Goal: Task Accomplishment & Management: Use online tool/utility

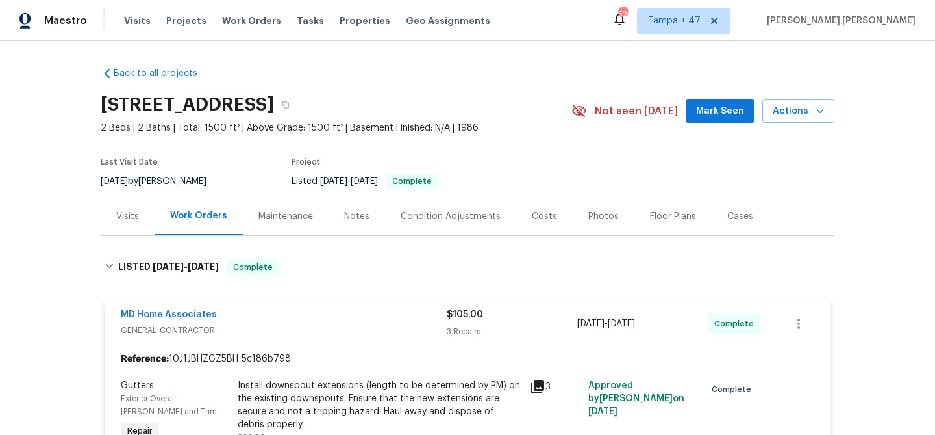
click at [251, 19] on span "Work Orders" at bounding box center [251, 20] width 59 height 13
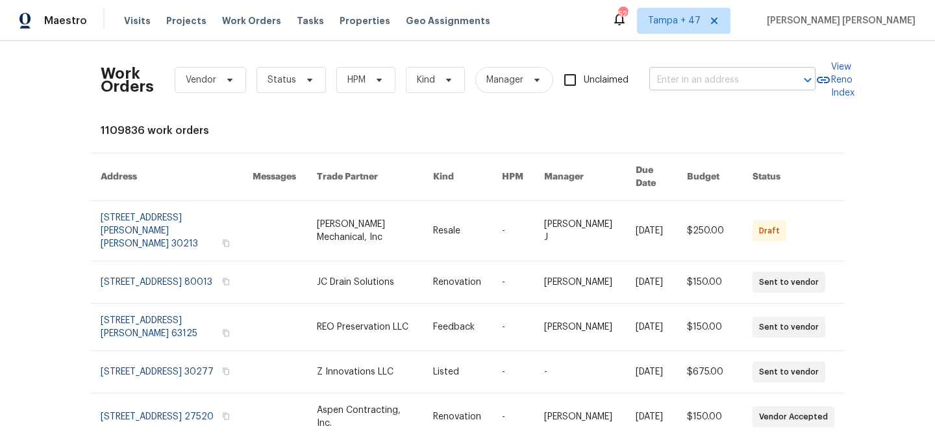
click at [704, 84] on input "text" at bounding box center [715, 80] width 130 height 20
paste input "[STREET_ADDRESS]"
type input "[STREET_ADDRESS]"
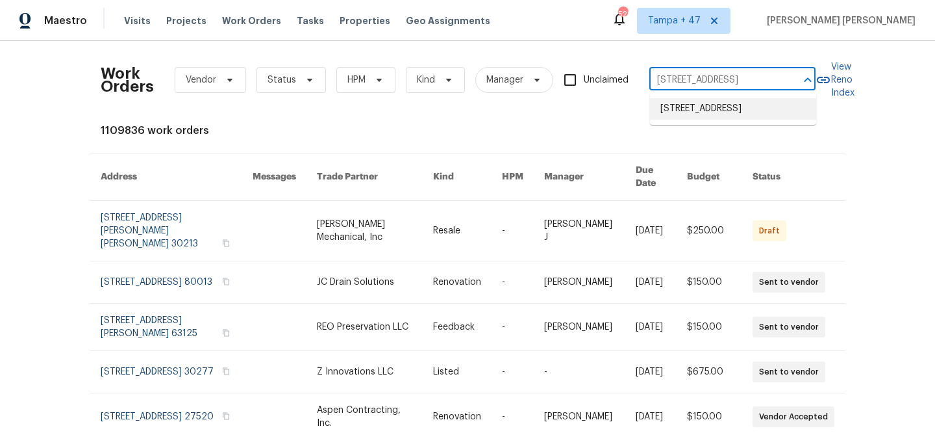
click at [717, 120] on li "[STREET_ADDRESS]" at bounding box center [733, 108] width 166 height 21
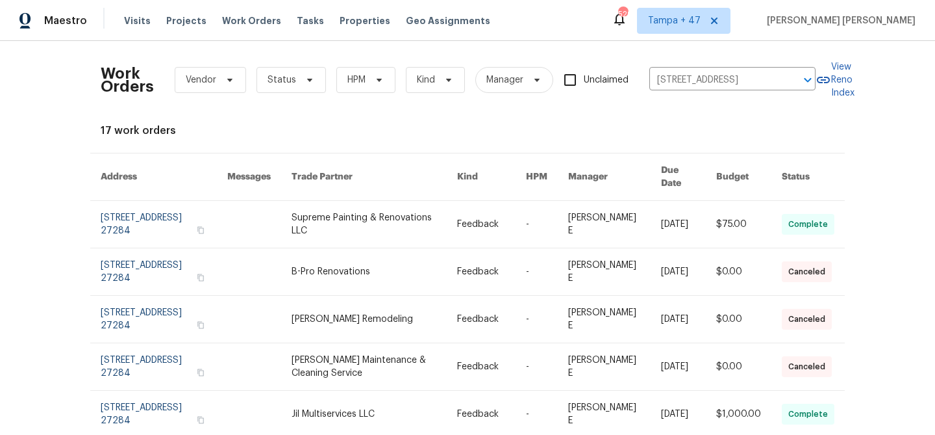
click at [696, 201] on link at bounding box center [688, 224] width 55 height 47
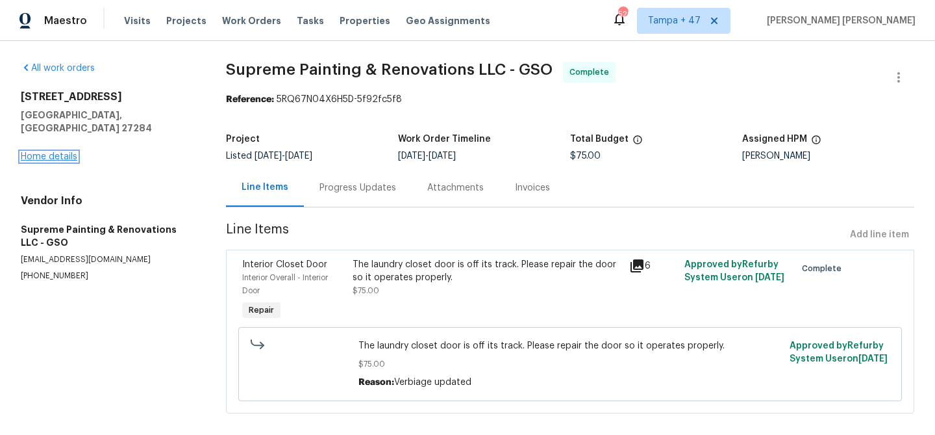
click at [59, 152] on link "Home details" at bounding box center [49, 156] width 57 height 9
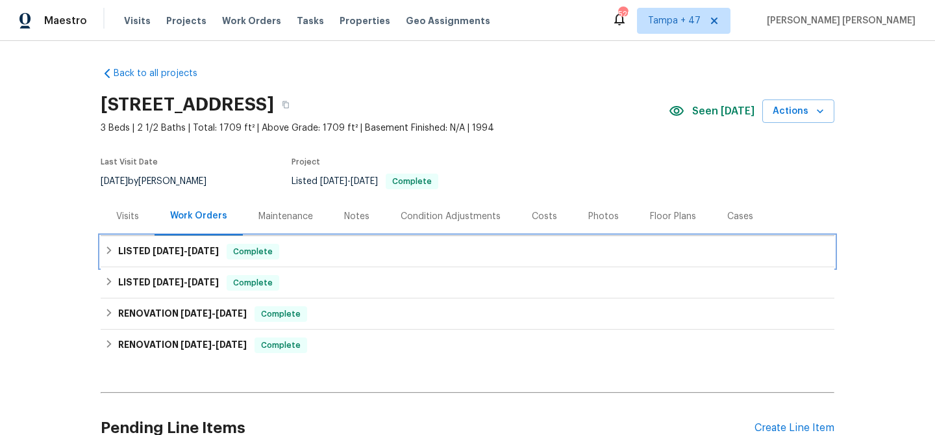
click at [309, 249] on div "LISTED [DATE] - [DATE] Complete" at bounding box center [468, 252] width 726 height 16
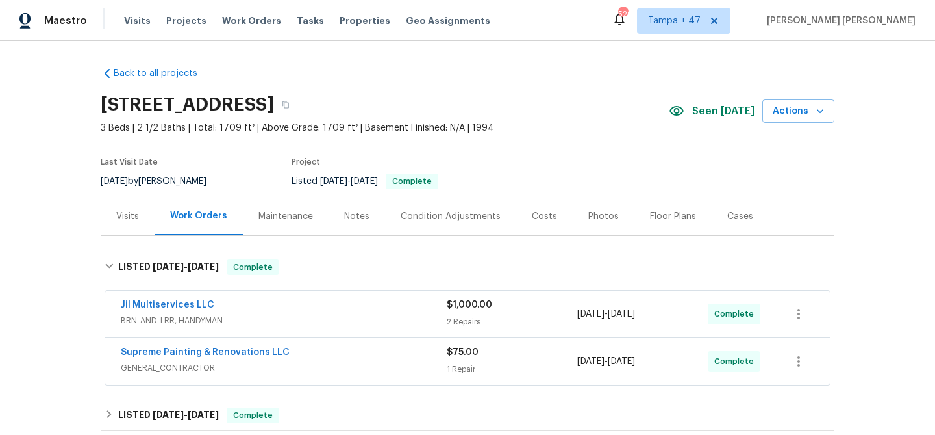
click at [361, 356] on div "Supreme Painting & Renovations LLC" at bounding box center [284, 354] width 326 height 16
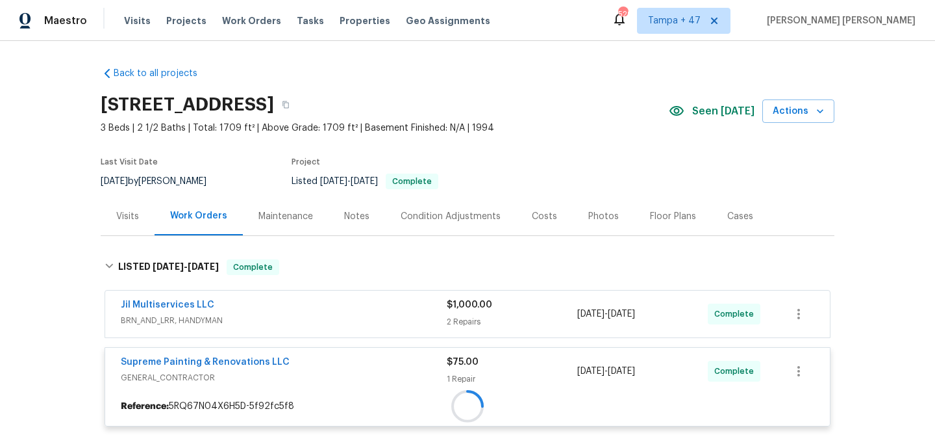
click at [394, 303] on div "Jil Multiservices LLC" at bounding box center [284, 306] width 326 height 16
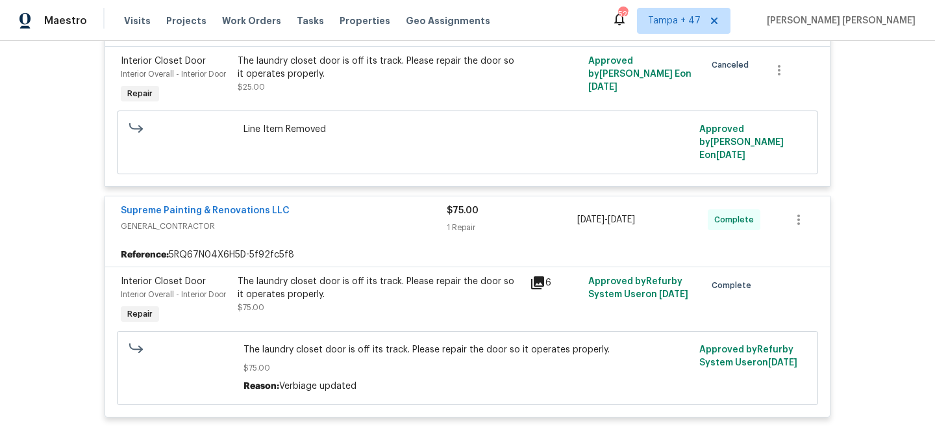
scroll to position [668, 0]
